Goal: Check status: Check status

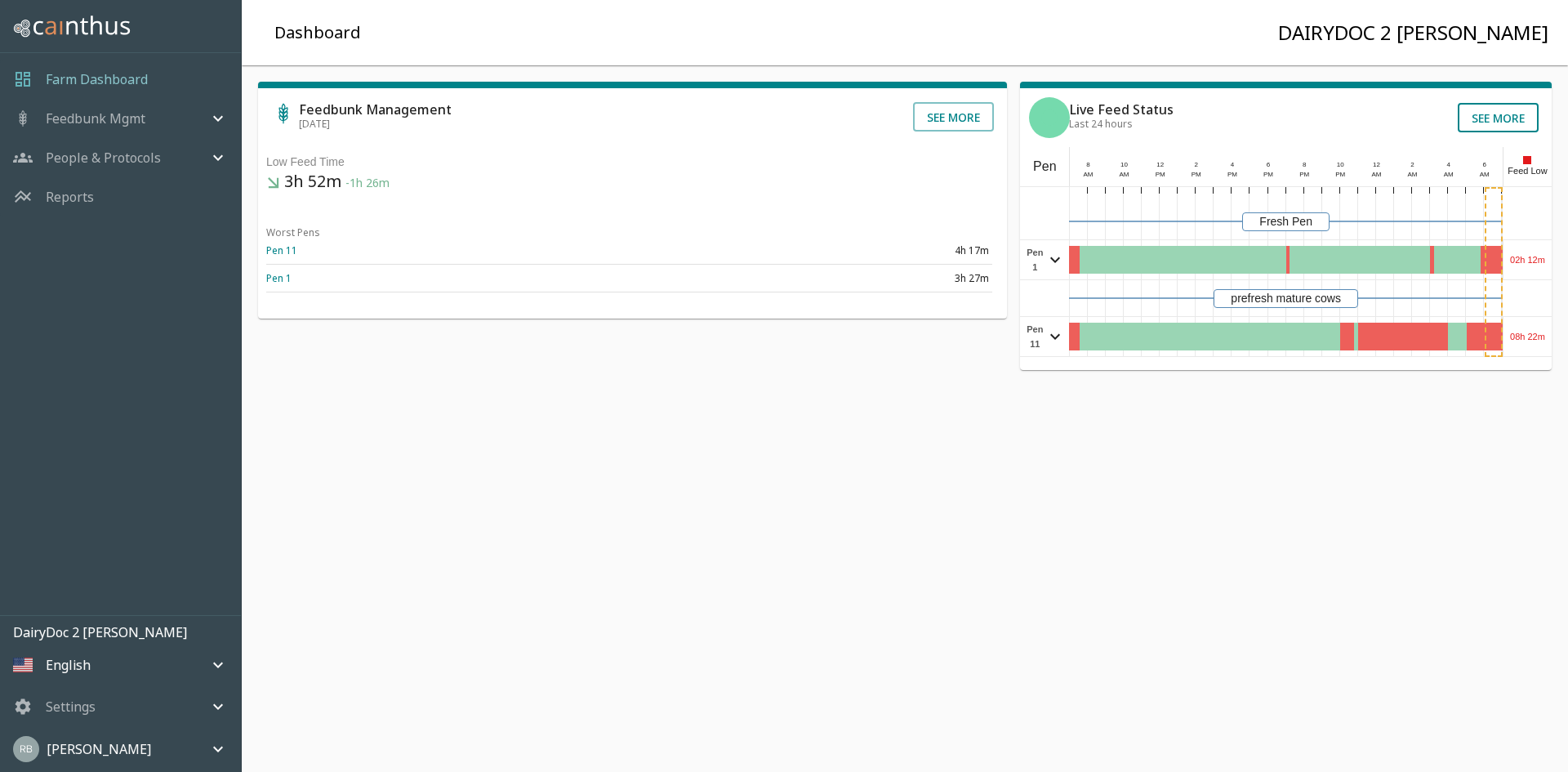
click at [1477, 119] on button "See more" at bounding box center [1498, 118] width 80 height 30
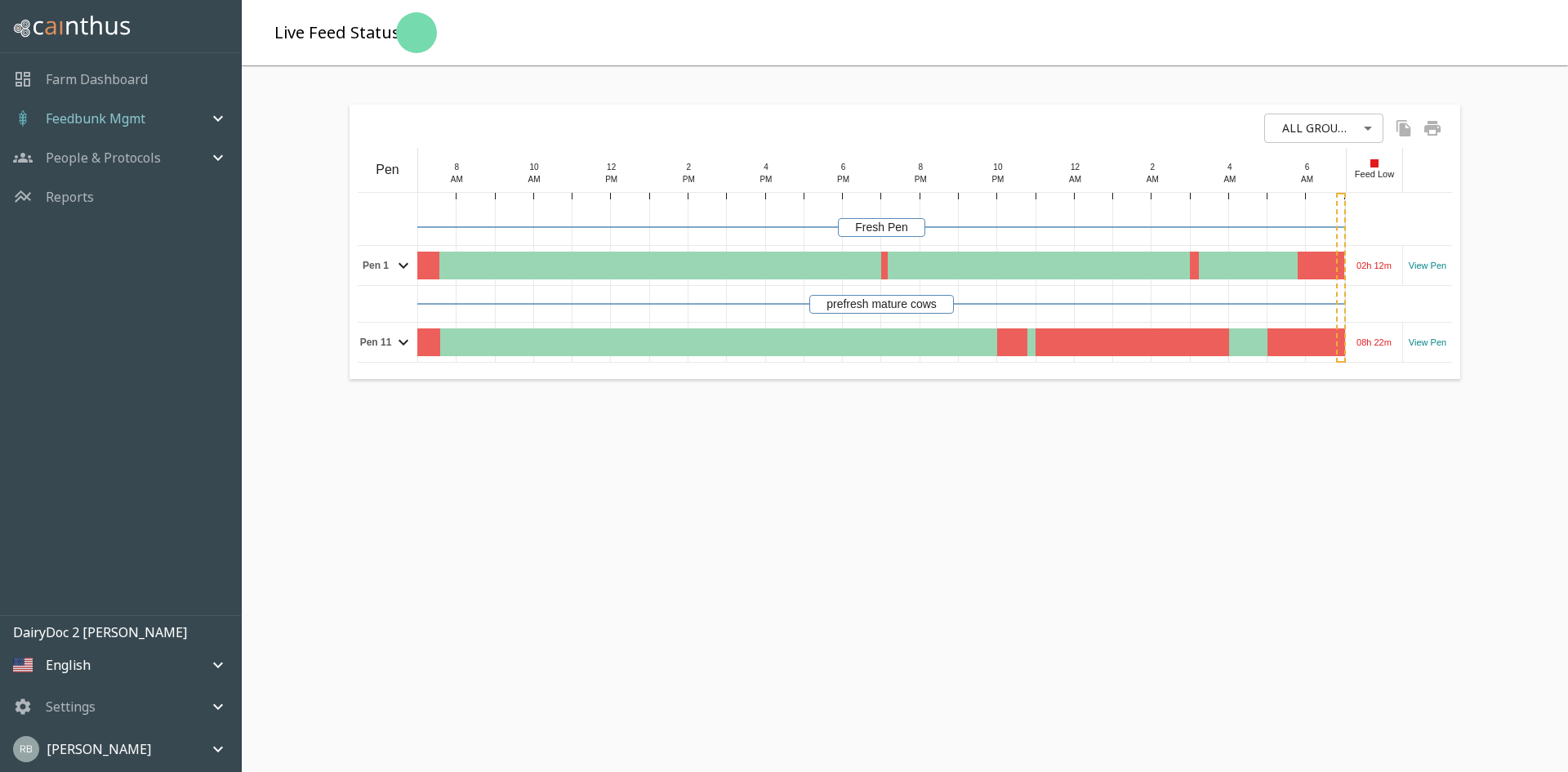
click at [1346, 131] on body "Farm Dashboard Feedbunk Mgmt Live Feed Status Pen Summary People & Protocols Fe…" at bounding box center [784, 386] width 1568 height 772
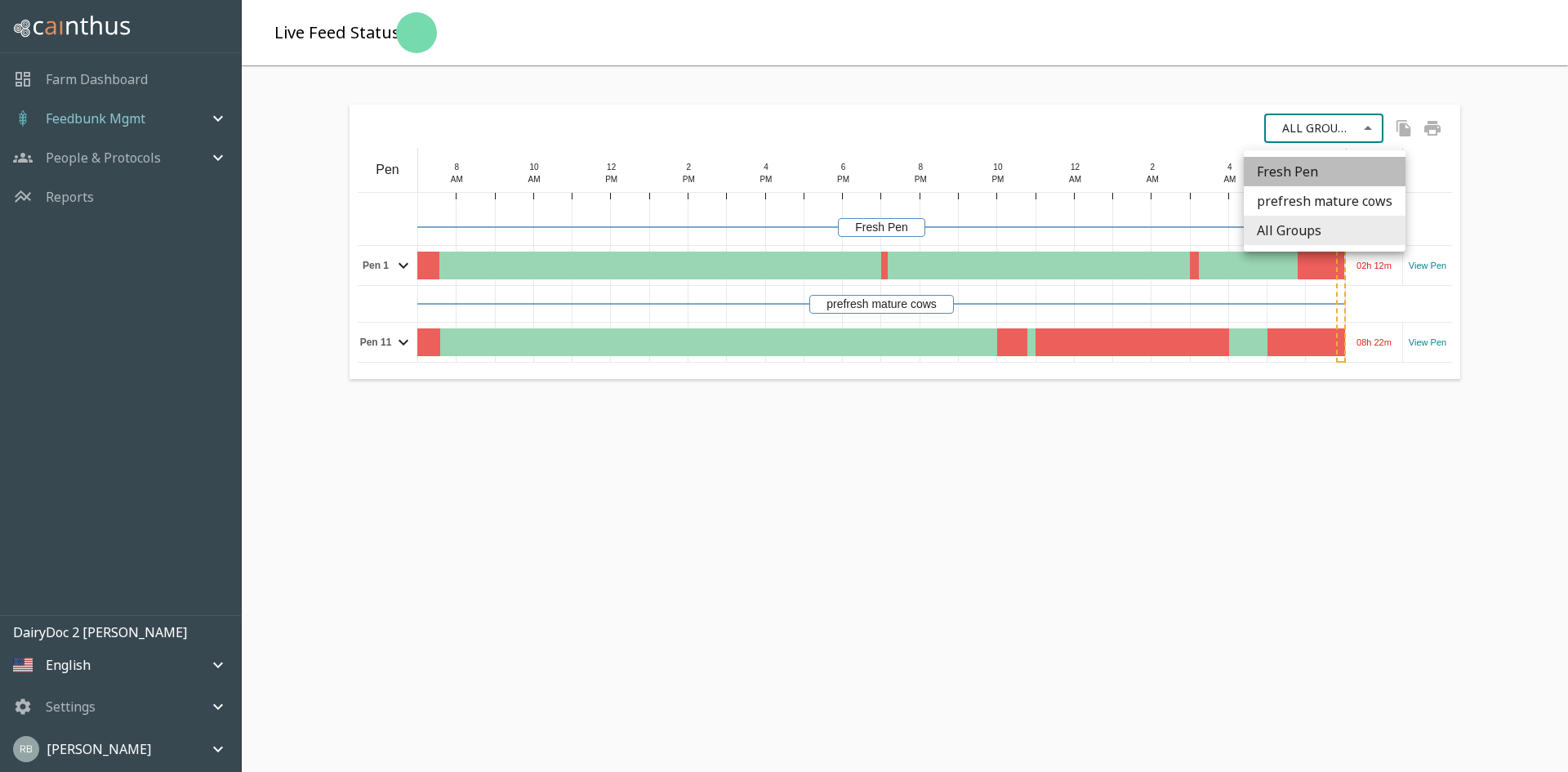
click at [1329, 175] on li "Fresh Pen" at bounding box center [1325, 171] width 162 height 30
type input "Fresh Pen"
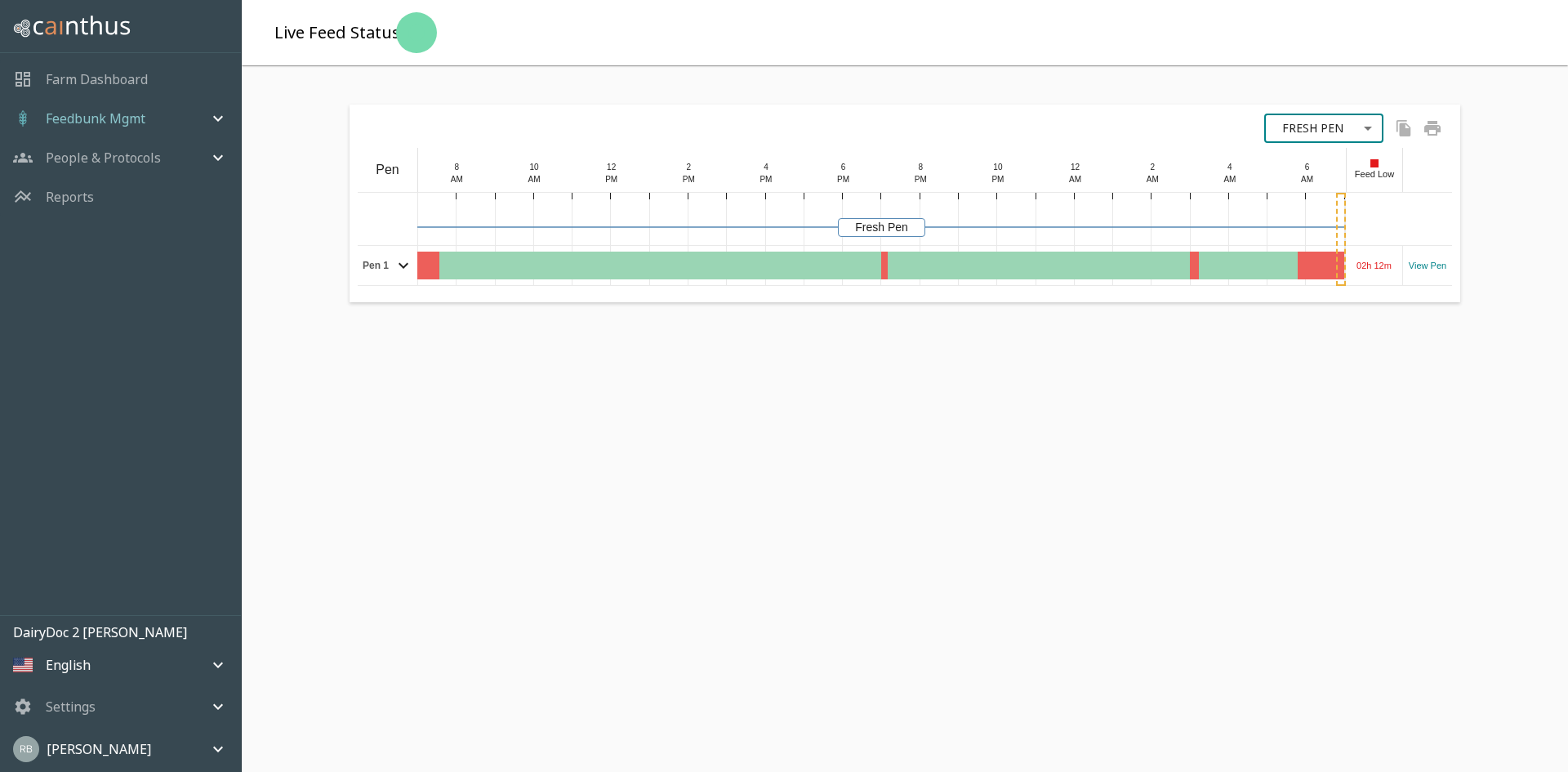
click at [212, 117] on icon "mailbox folders" at bounding box center [218, 118] width 19 height 19
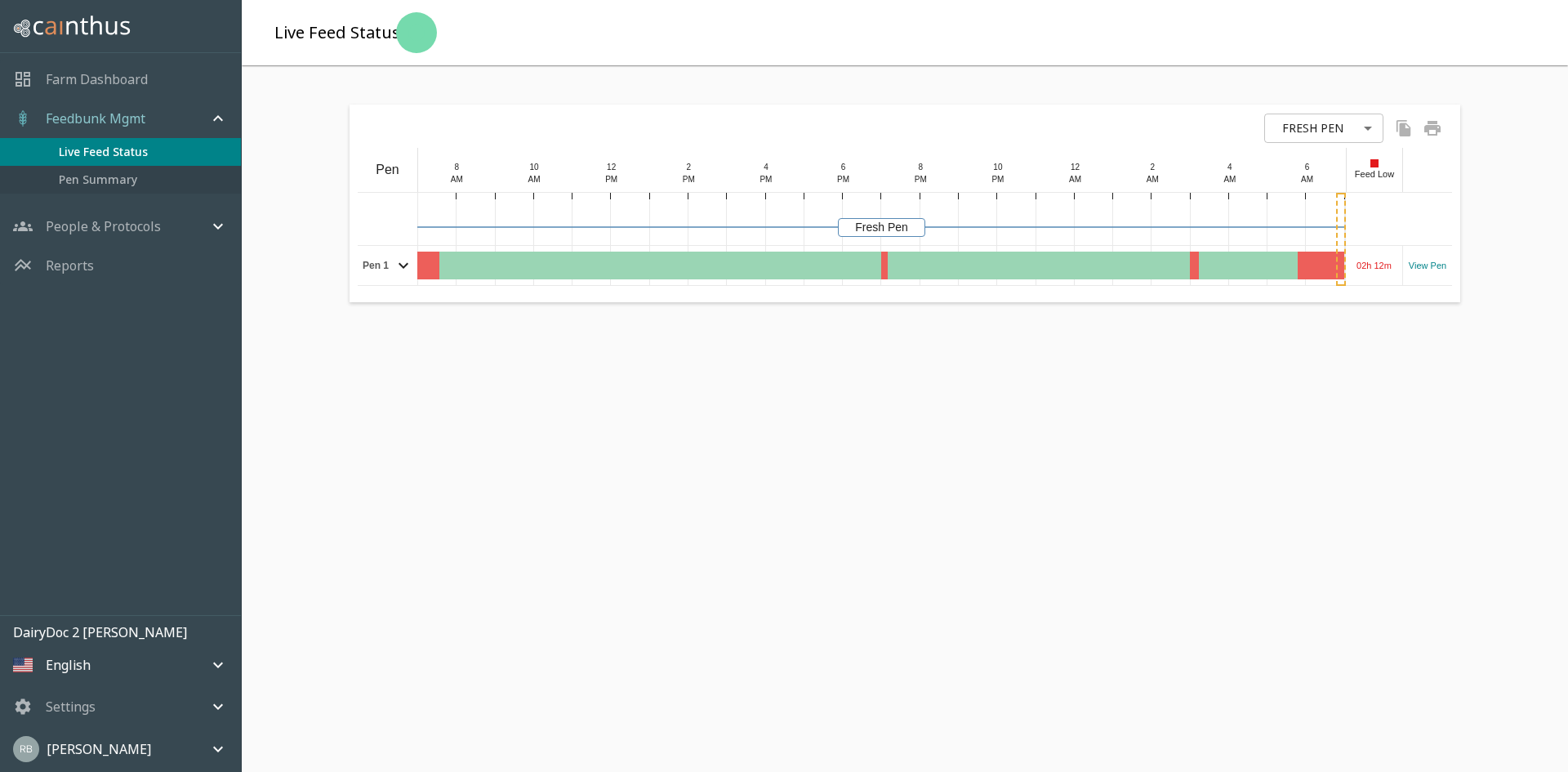
click at [163, 182] on span "Pen Summary" at bounding box center [143, 180] width 169 height 18
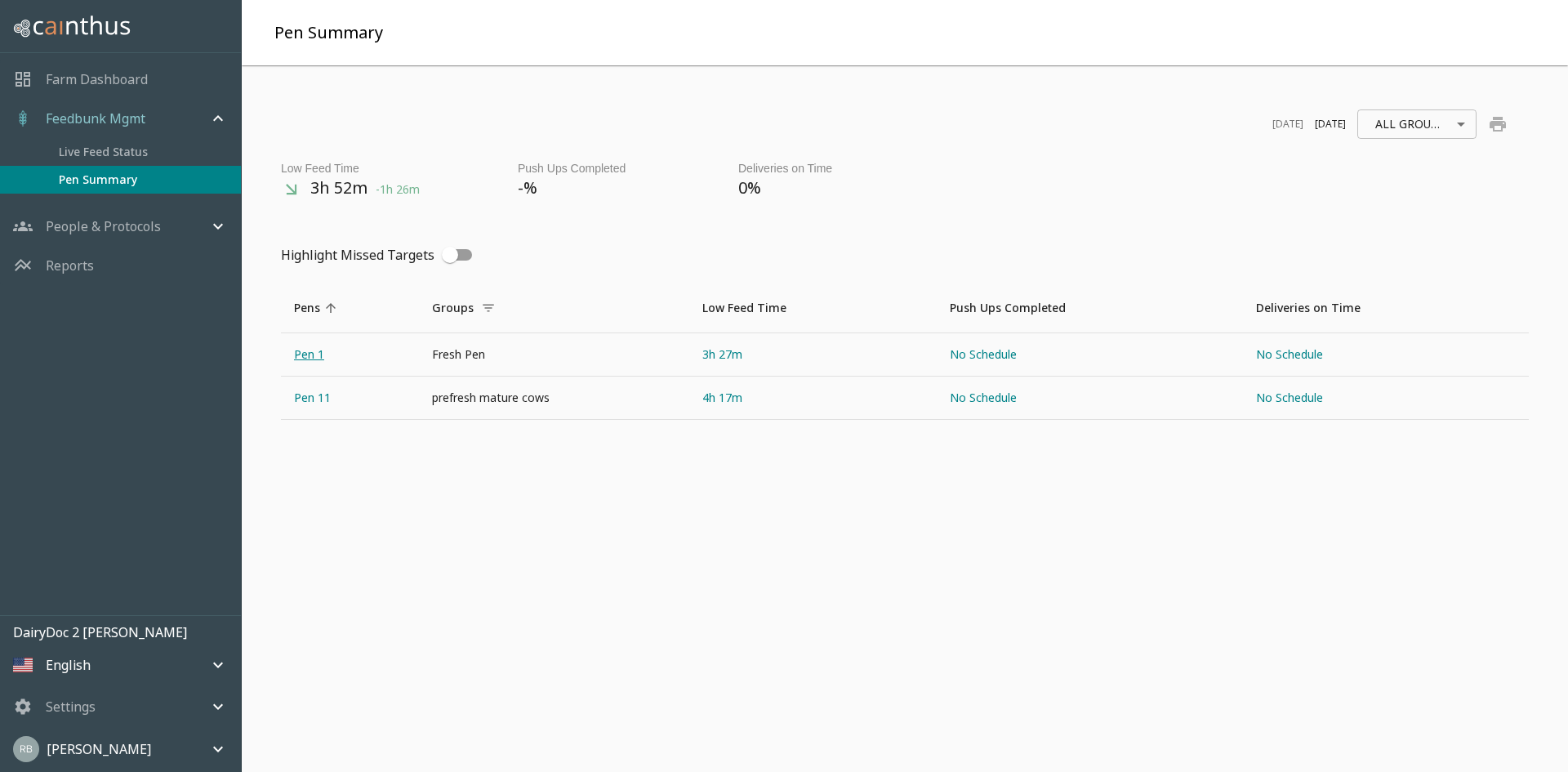
click at [323, 356] on link "Pen 1" at bounding box center [350, 354] width 138 height 42
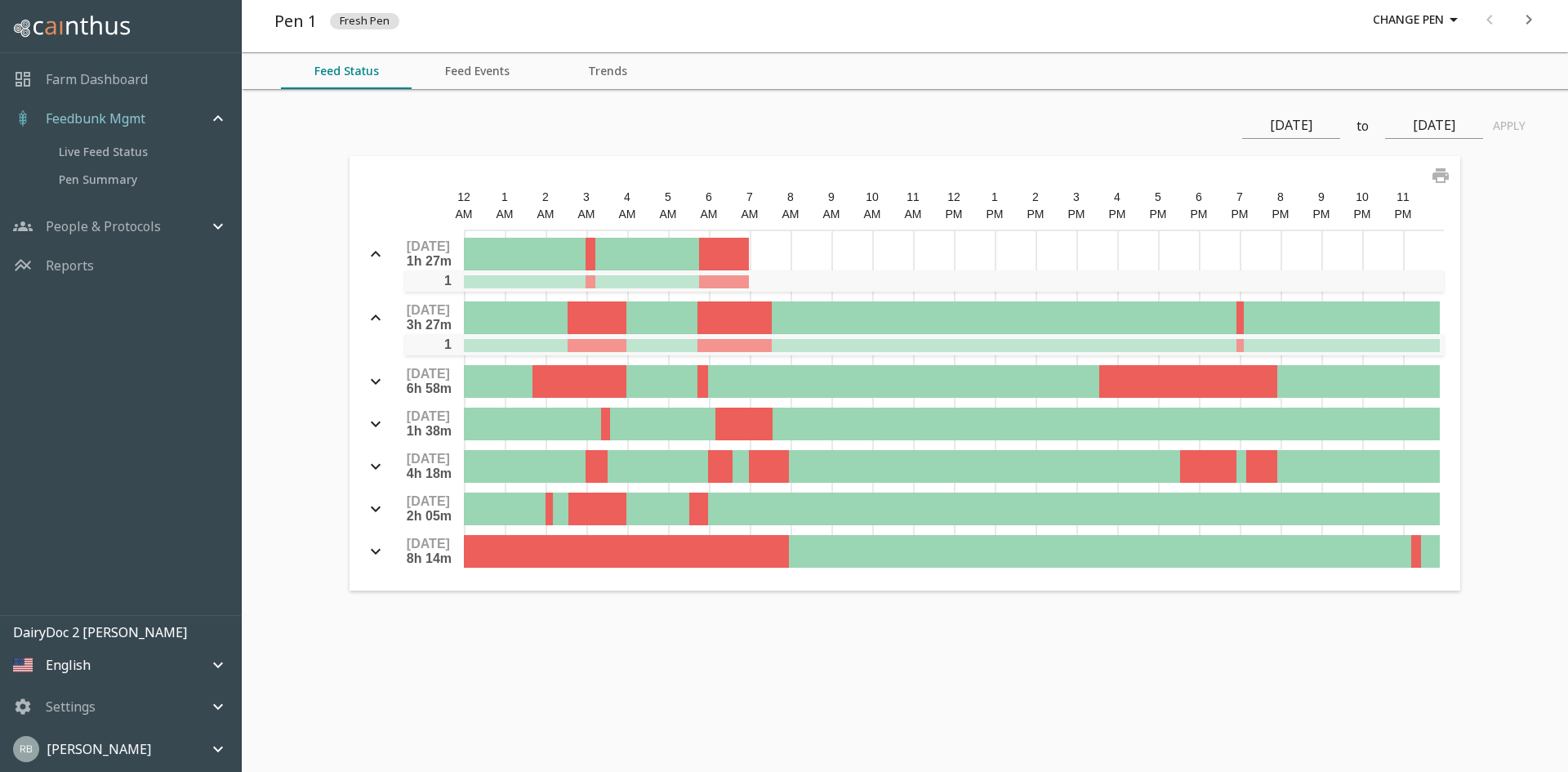
click at [473, 76] on button "Feed Events" at bounding box center [477, 71] width 130 height 36
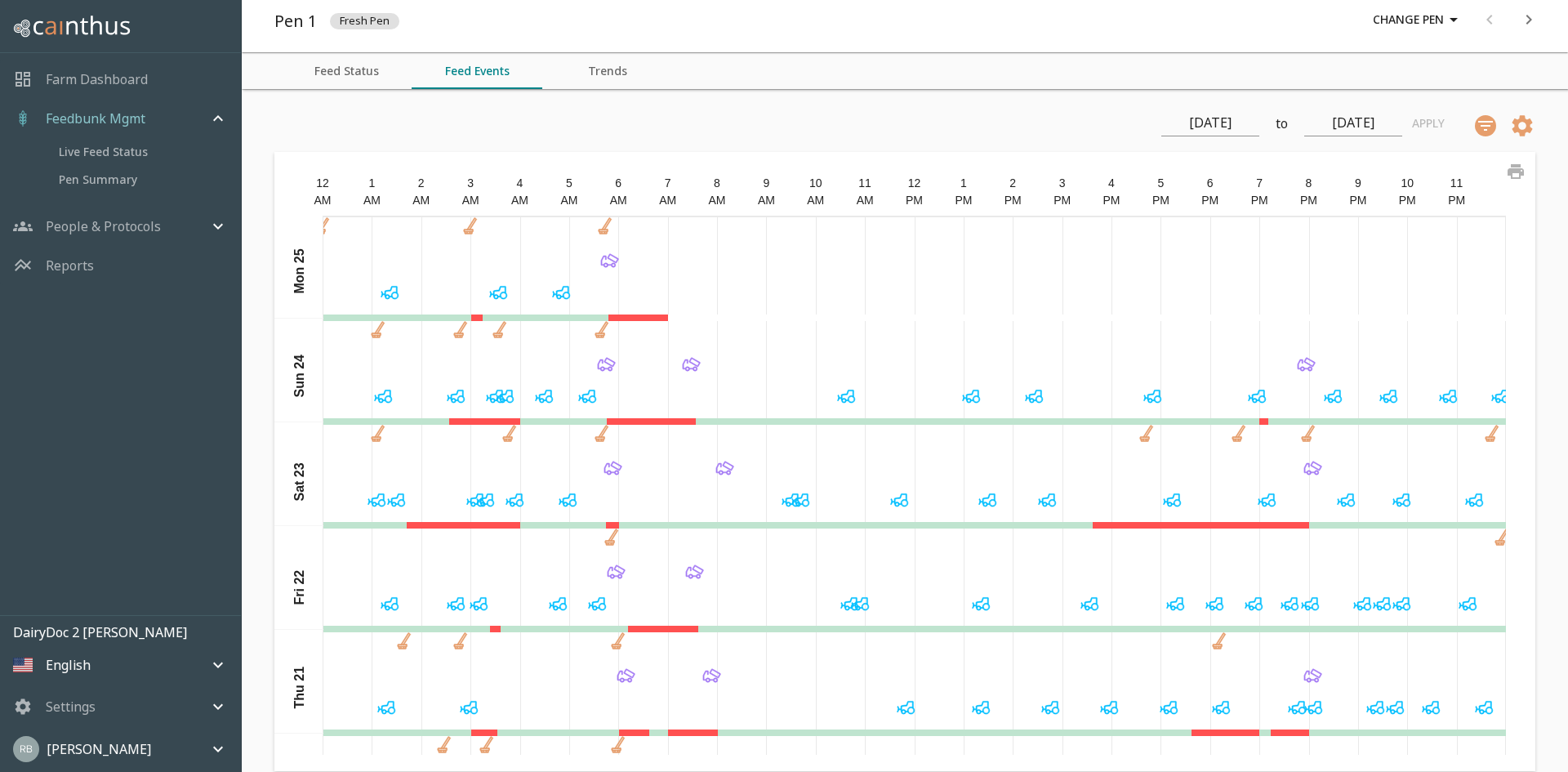
click at [357, 69] on button "Feed Status" at bounding box center [346, 71] width 130 height 36
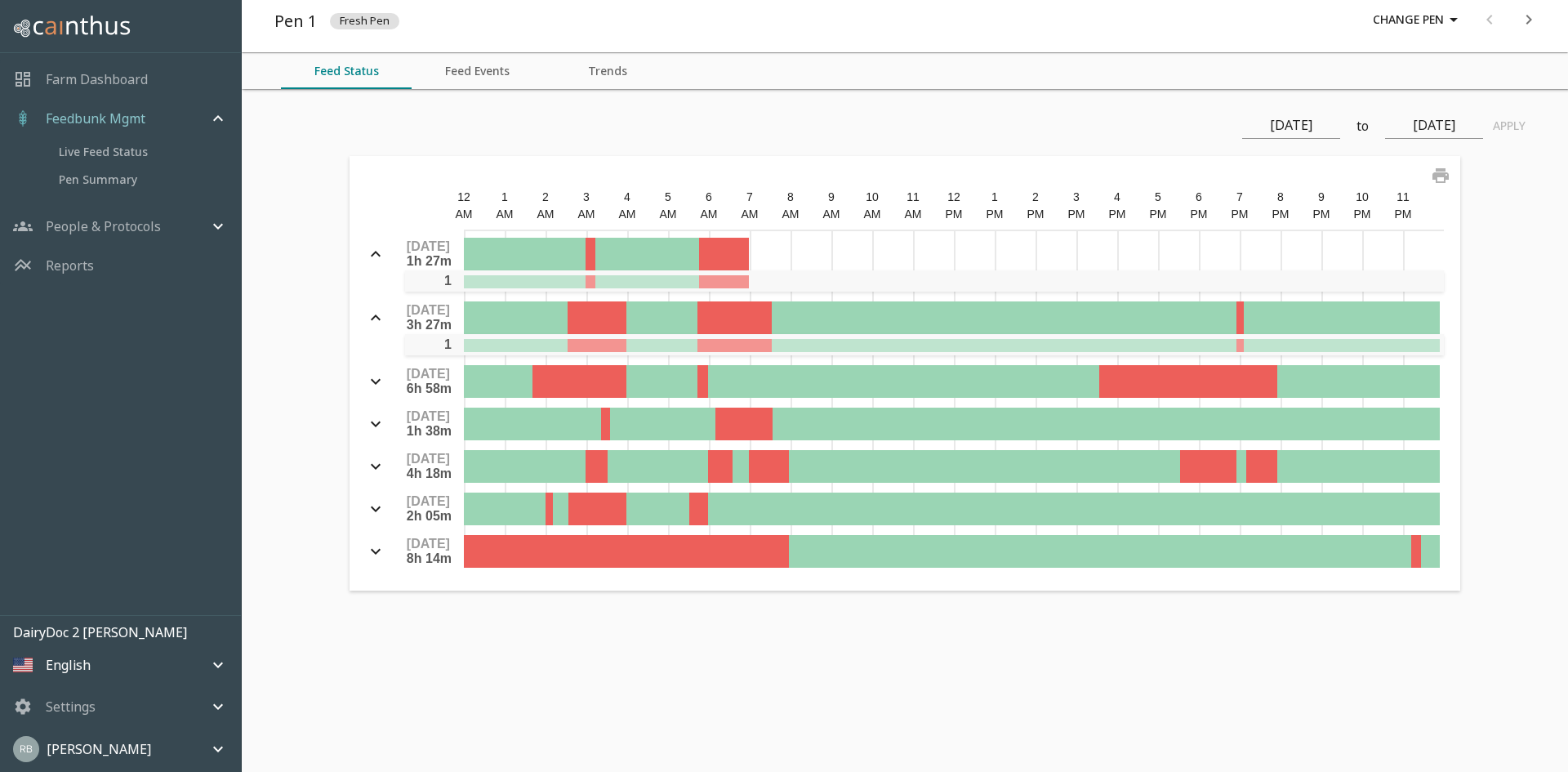
click at [1307, 126] on input "[DATE]" at bounding box center [1292, 125] width 98 height 26
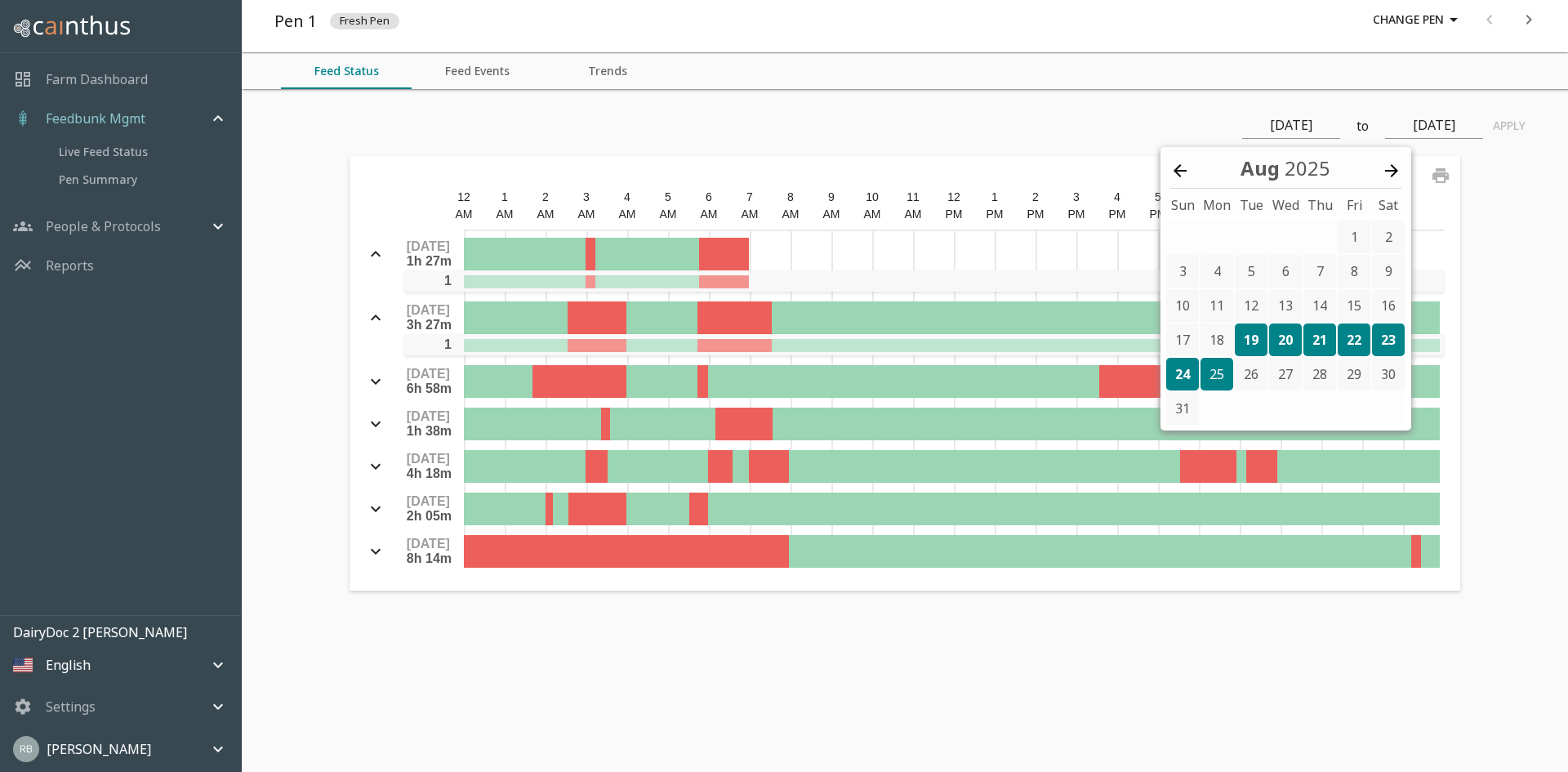
click at [1185, 173] on icon at bounding box center [1180, 170] width 19 height 19
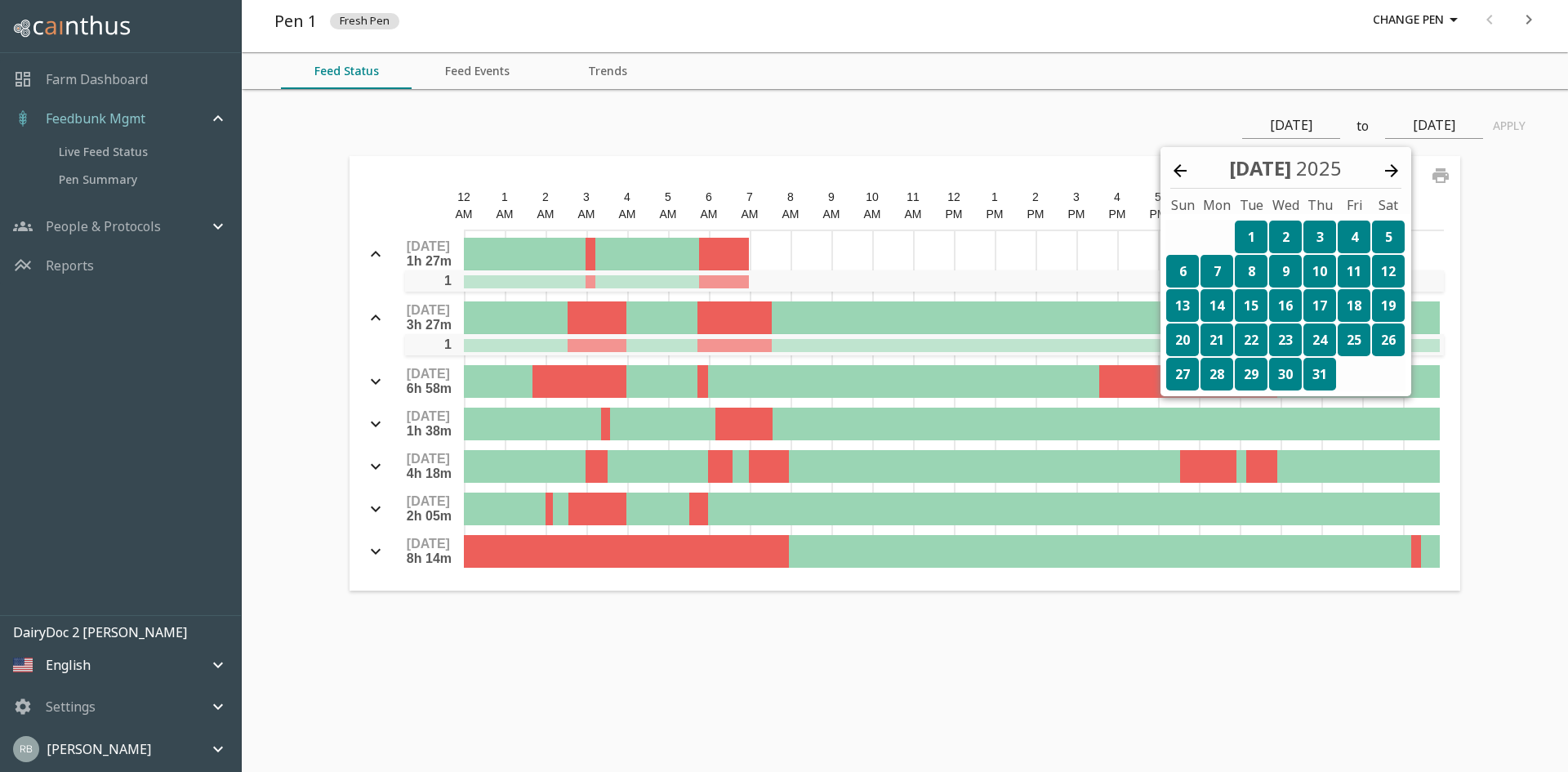
click at [1248, 241] on div "1" at bounding box center [1251, 236] width 33 height 33
type input "[DATE]"
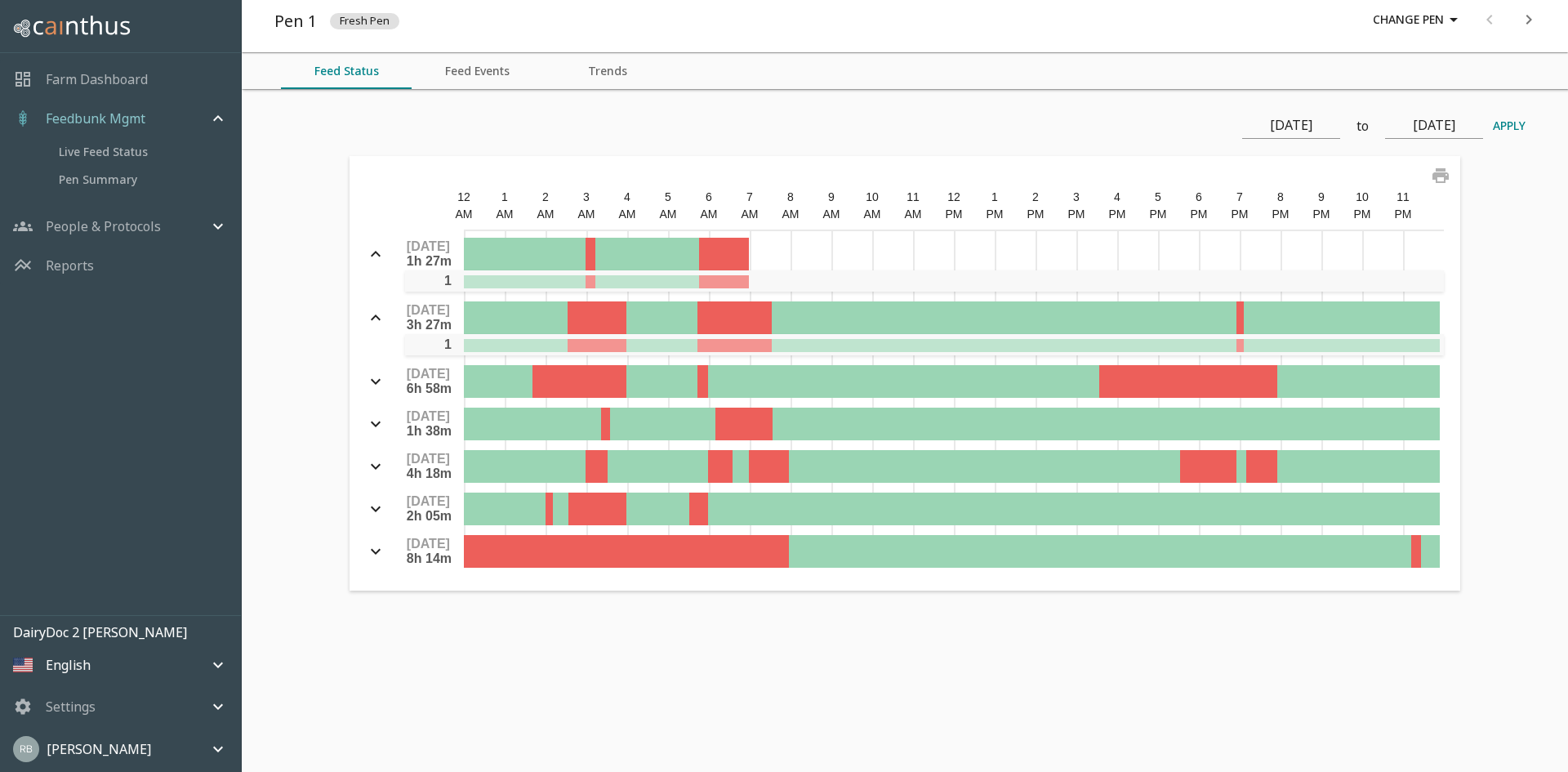
click at [1502, 127] on button "Apply" at bounding box center [1510, 126] width 53 height 31
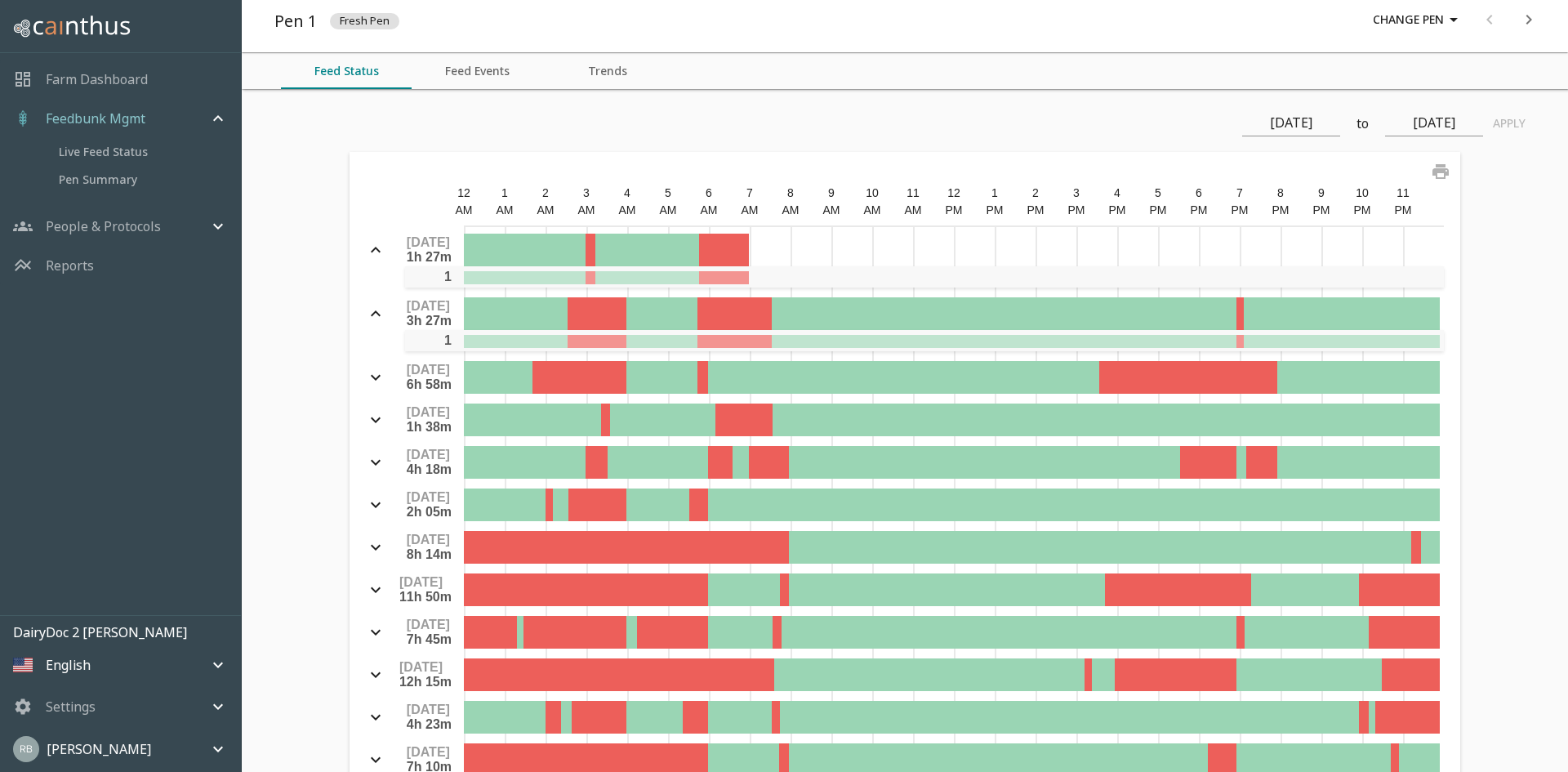
click at [497, 78] on button "Feed Events" at bounding box center [477, 71] width 130 height 36
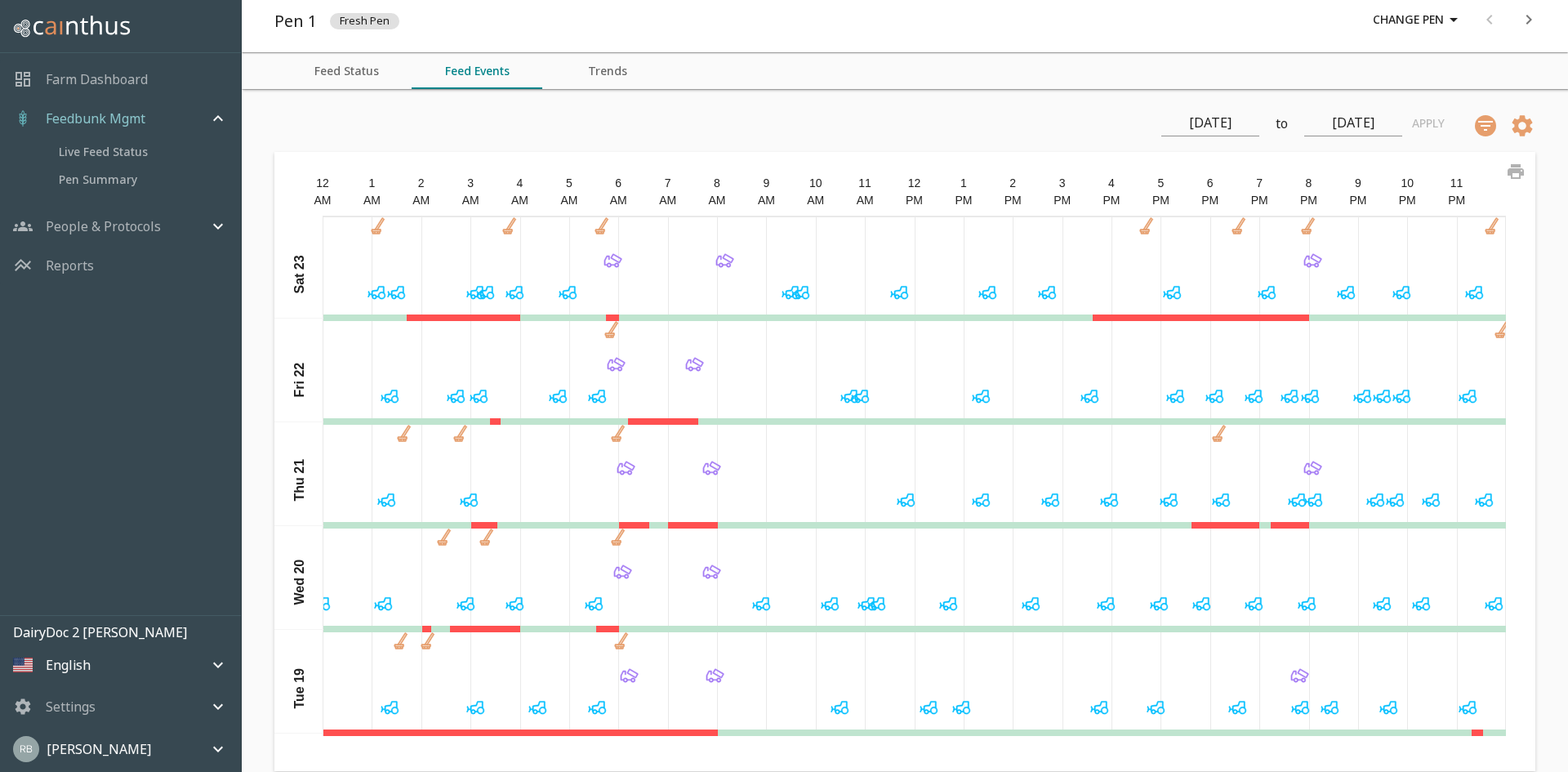
scroll to position [208, 0]
click at [614, 62] on button "Trends" at bounding box center [607, 71] width 130 height 36
